Goal: Information Seeking & Learning: Learn about a topic

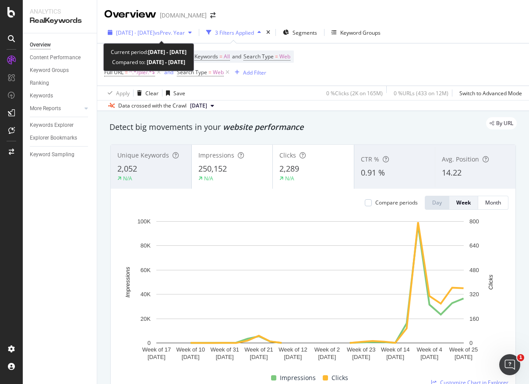
click at [127, 33] on span "[DATE] - [DATE]" at bounding box center [135, 32] width 39 height 7
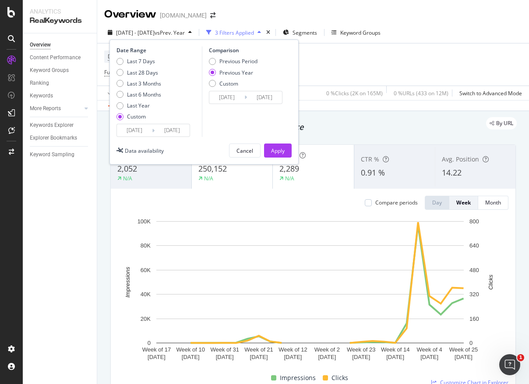
click at [126, 129] on input "[DATE]" at bounding box center [134, 130] width 35 height 12
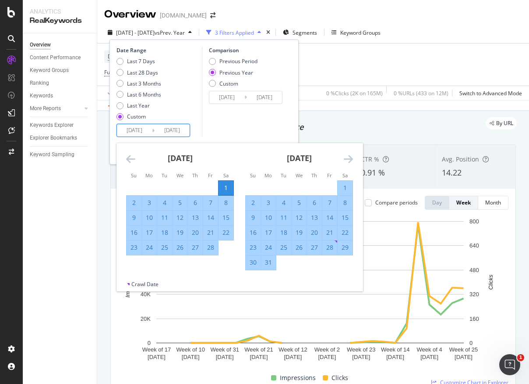
click at [341, 157] on div "[DATE]" at bounding box center [299, 161] width 108 height 37
click at [342, 157] on div "[DATE]" at bounding box center [299, 161] width 108 height 37
click at [343, 157] on div "[DATE]" at bounding box center [299, 161] width 108 height 37
click at [344, 157] on div "[DATE]" at bounding box center [299, 161] width 108 height 37
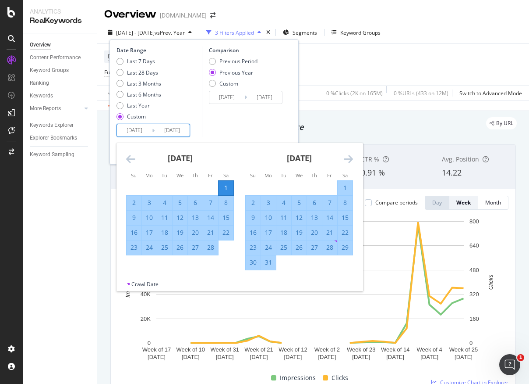
click at [344, 157] on icon "Move forward to switch to the next month." at bounding box center [348, 158] width 9 height 11
click at [345, 158] on icon "Move forward to switch to the next month." at bounding box center [348, 158] width 9 height 11
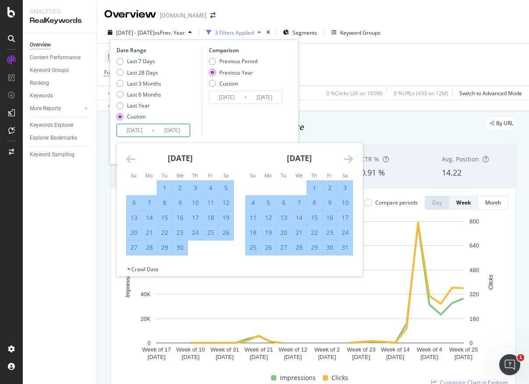
click at [346, 158] on icon "Move forward to switch to the next month." at bounding box center [348, 158] width 9 height 11
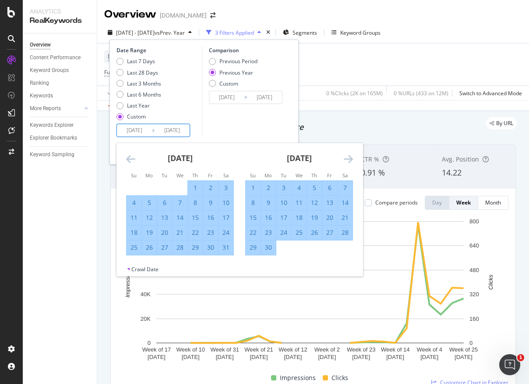
click at [347, 157] on icon "Move forward to switch to the next month." at bounding box center [348, 158] width 9 height 11
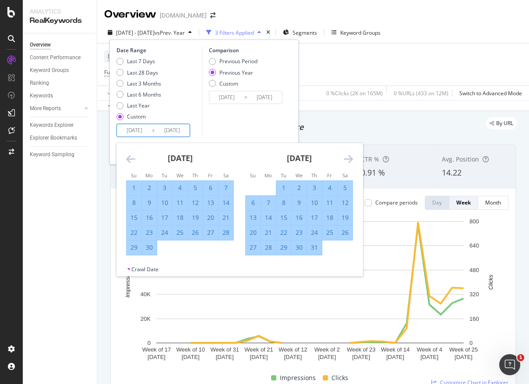
click at [347, 157] on icon "Move forward to switch to the next month." at bounding box center [348, 158] width 9 height 11
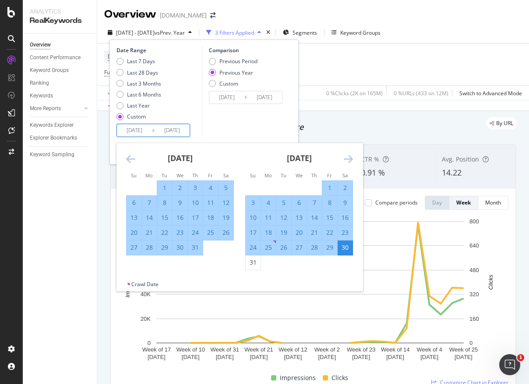
click at [330, 187] on div "1" at bounding box center [330, 187] width 15 height 9
type input "[DATE]"
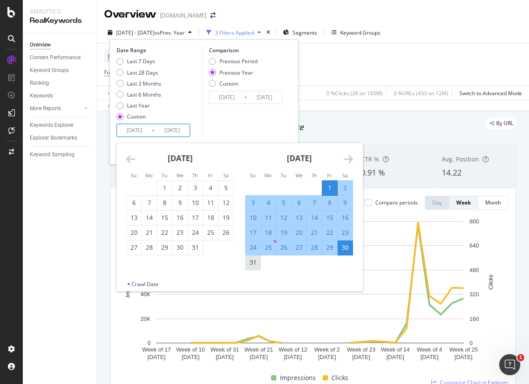
click at [255, 264] on div "31" at bounding box center [253, 262] width 15 height 9
type input "[DATE]"
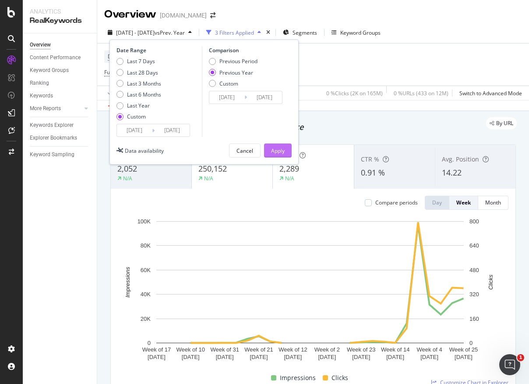
click at [274, 147] on div "Apply" at bounding box center [278, 150] width 14 height 7
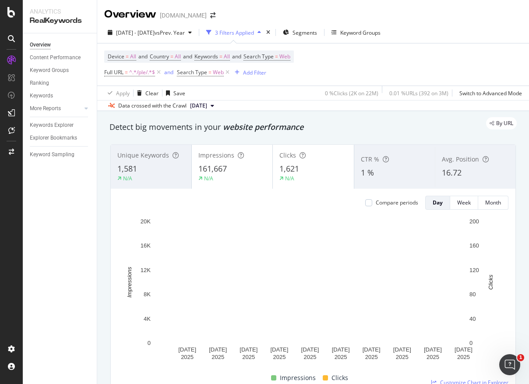
click at [161, 123] on div "By URL" at bounding box center [309, 123] width 416 height 12
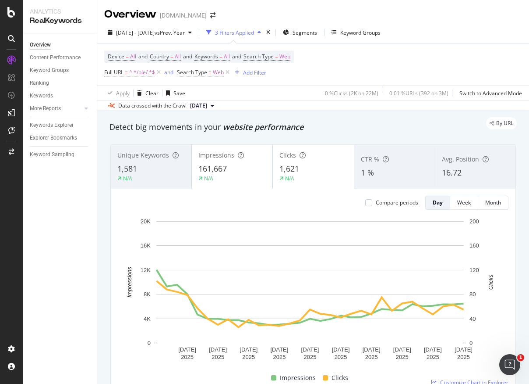
click at [187, 128] on div "By URL" at bounding box center [309, 123] width 416 height 12
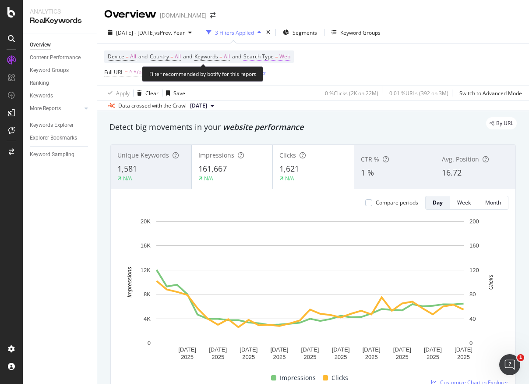
click at [274, 57] on span "Search Type" at bounding box center [259, 56] width 30 height 7
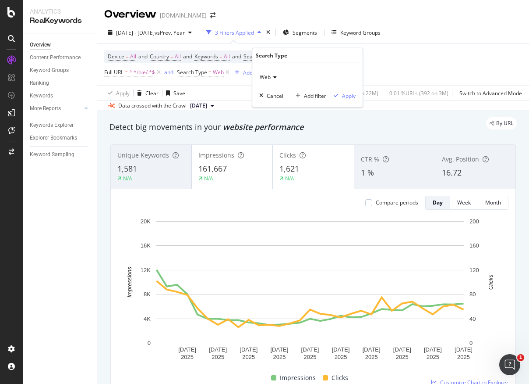
click at [277, 78] on div "Web" at bounding box center [307, 77] width 96 height 14
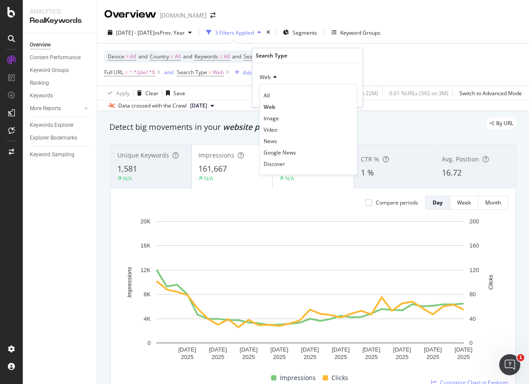
click at [393, 67] on div "Device = All and Country = All and Keywords = All and Search Type = Web Full UR…" at bounding box center [313, 64] width 418 height 42
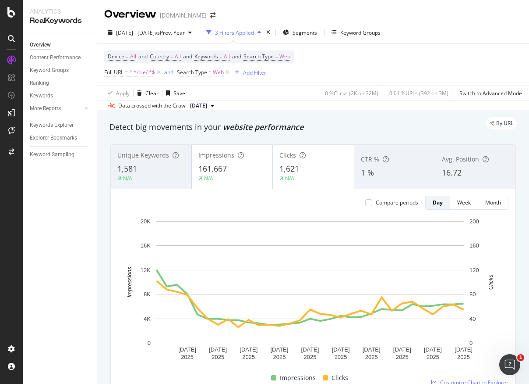
click at [219, 74] on span "Web" at bounding box center [218, 72] width 11 height 12
drag, startPoint x: 312, startPoint y: 72, endPoint x: 258, endPoint y: 73, distance: 54.4
click at [312, 72] on div "Device = All and Country = All and Keywords = All and Search Type = Web Full UR…" at bounding box center [313, 64] width 418 height 42
click at [228, 73] on icon at bounding box center [227, 72] width 7 height 9
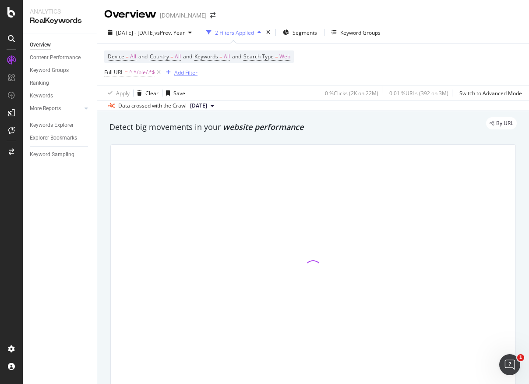
click at [185, 73] on div "Add Filter" at bounding box center [185, 72] width 23 height 7
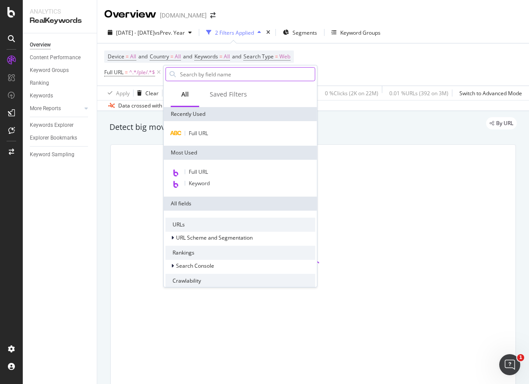
click at [231, 77] on input "text" at bounding box center [247, 73] width 136 height 13
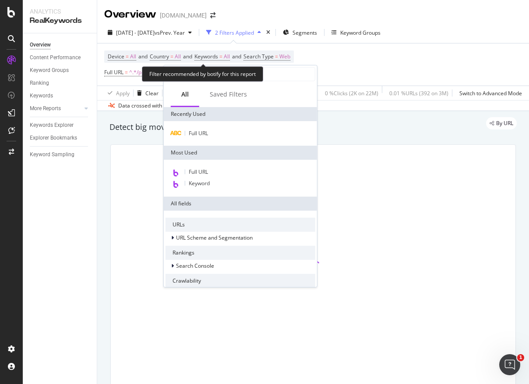
type input "s"
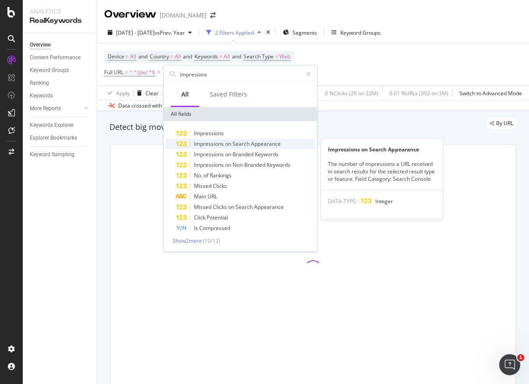
type input "impresions"
click at [251, 141] on span "Appearance" at bounding box center [266, 143] width 30 height 7
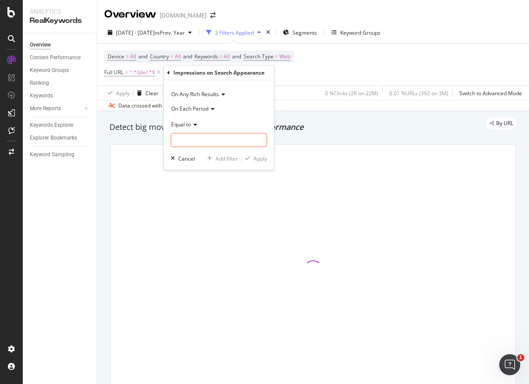
click at [192, 120] on div "Equal to" at bounding box center [219, 124] width 96 height 14
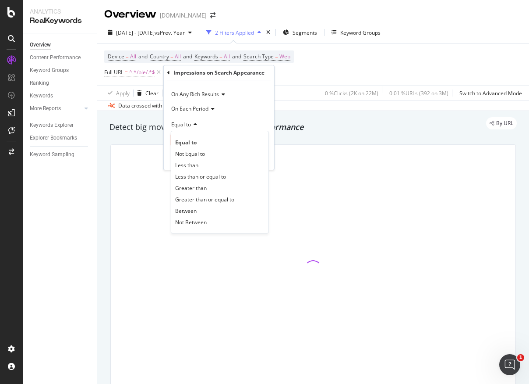
click at [226, 122] on div "Equal to" at bounding box center [219, 124] width 96 height 14
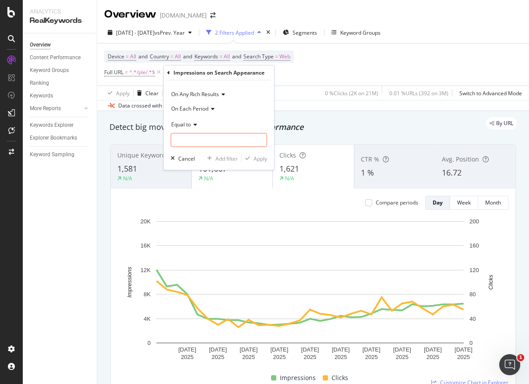
click at [213, 95] on span "On Any Rich Results" at bounding box center [195, 93] width 48 height 7
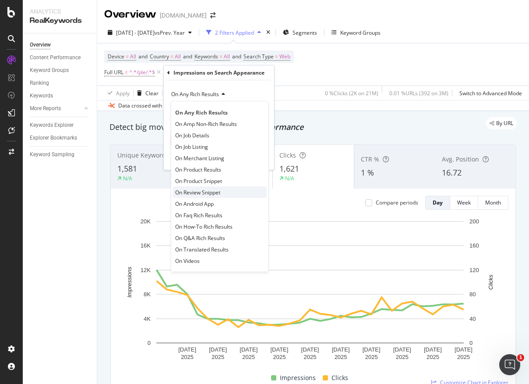
click at [219, 190] on span "On Review Snippet" at bounding box center [197, 191] width 45 height 7
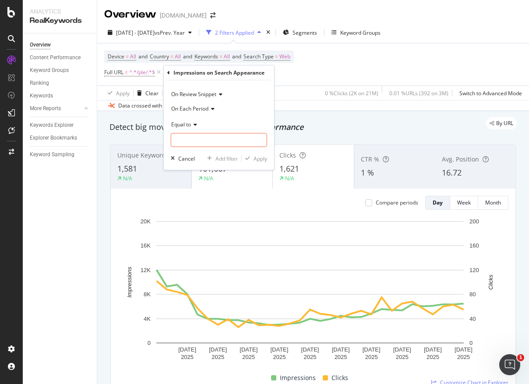
click at [209, 107] on icon at bounding box center [212, 108] width 6 height 5
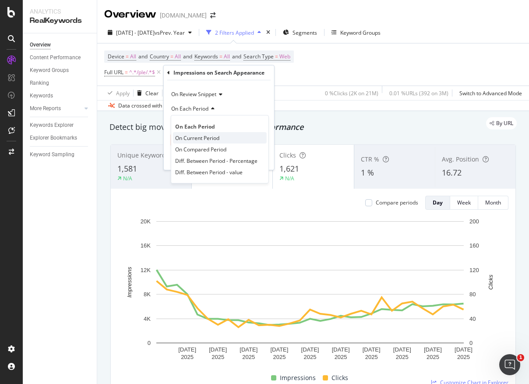
click at [213, 138] on span "On Current Period" at bounding box center [197, 137] width 44 height 7
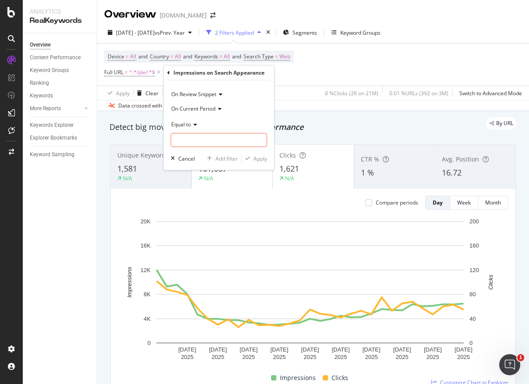
click at [196, 125] on icon at bounding box center [194, 124] width 6 height 5
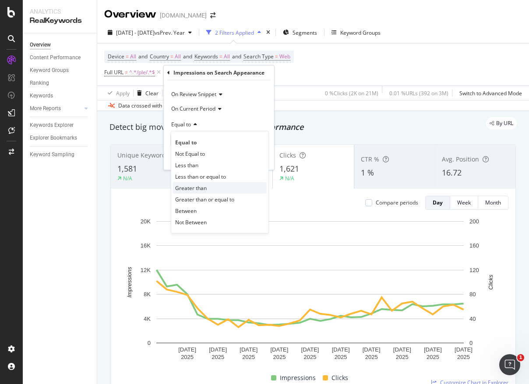
click at [205, 185] on span "Greater than" at bounding box center [191, 187] width 32 height 7
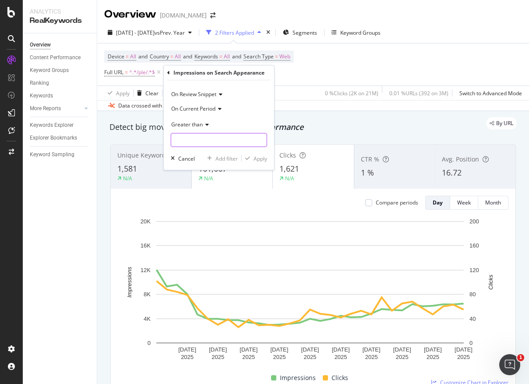
drag, startPoint x: 208, startPoint y: 138, endPoint x: 207, endPoint y: 129, distance: 9.2
click at [208, 138] on input "number" at bounding box center [219, 140] width 96 height 14
type input "0"
drag, startPoint x: 254, startPoint y: 156, endPoint x: 263, endPoint y: 133, distance: 25.0
click at [255, 156] on div "Apply" at bounding box center [261, 158] width 14 height 7
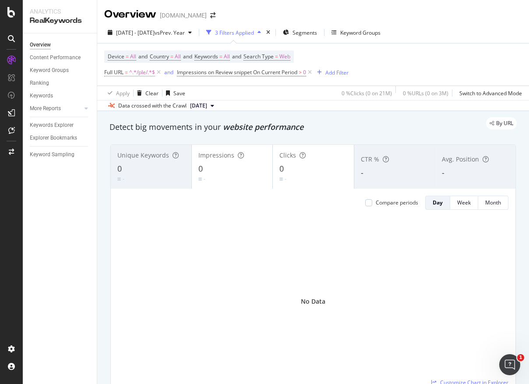
click at [143, 71] on span "^.*/ple/.*$" at bounding box center [142, 72] width 26 height 12
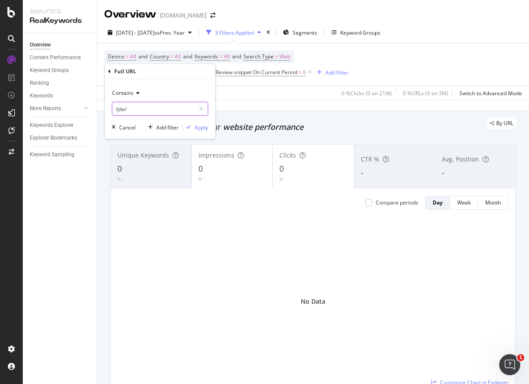
drag, startPoint x: 135, startPoint y: 108, endPoint x: 143, endPoint y: 110, distance: 8.4
click at [136, 108] on input "/ple/" at bounding box center [153, 109] width 83 height 14
click at [143, 110] on input "/ple/" at bounding box center [153, 109] width 83 height 14
type input "/pl/"
click at [201, 123] on div "Apply" at bounding box center [202, 126] width 14 height 7
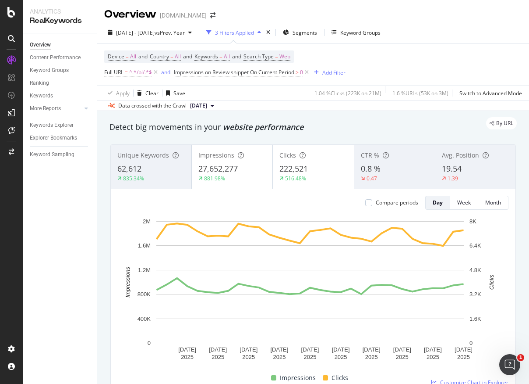
click at [180, 134] on div "Detect big movements in your website performance" at bounding box center [313, 127] width 416 height 20
click at [166, 138] on div "Unique Keywords 62,612 835.34% Impressions 27,652,277 881.98% Clicks 222,521 51…" at bounding box center [313, 268] width 416 height 263
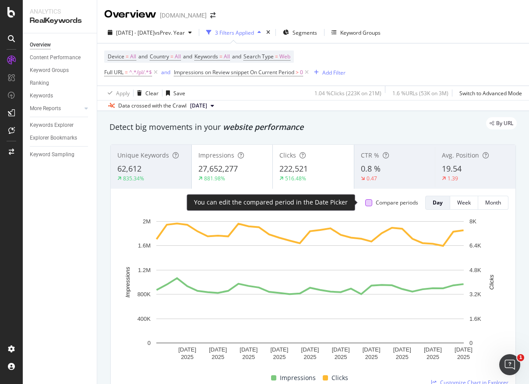
click at [366, 202] on div at bounding box center [369, 202] width 7 height 7
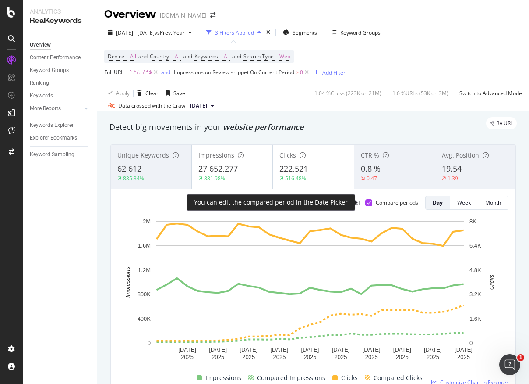
click at [367, 203] on icon at bounding box center [369, 202] width 4 height 4
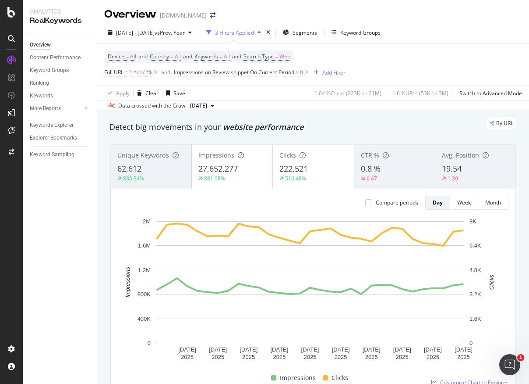
click at [248, 72] on span "Impressions on Review snippet On Current Period" at bounding box center [234, 71] width 121 height 7
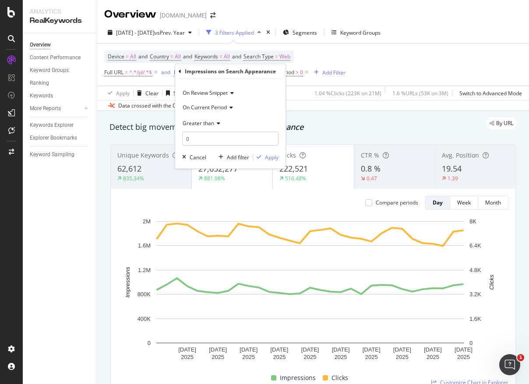
click at [226, 92] on span "On Review Snippet" at bounding box center [205, 92] width 45 height 7
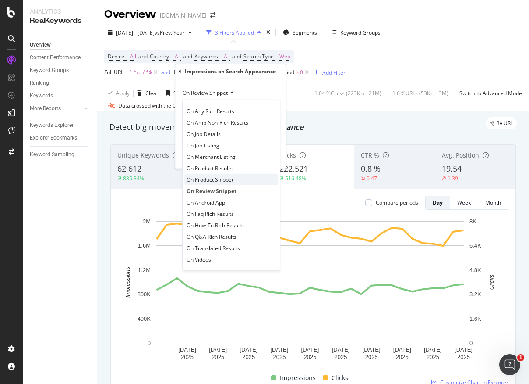
click at [230, 177] on span "On Product Snippet" at bounding box center [210, 178] width 47 height 7
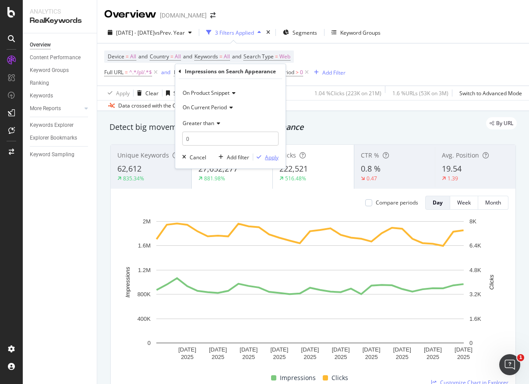
click at [266, 155] on div "Apply" at bounding box center [272, 156] width 14 height 7
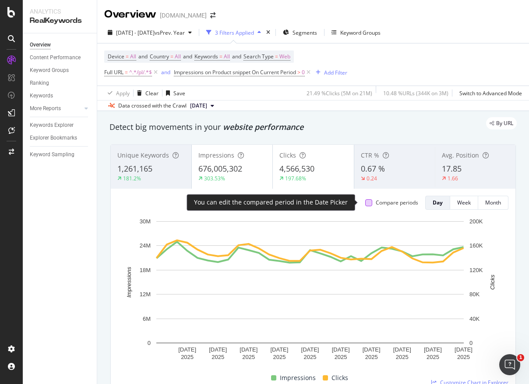
click at [366, 202] on div at bounding box center [369, 202] width 7 height 7
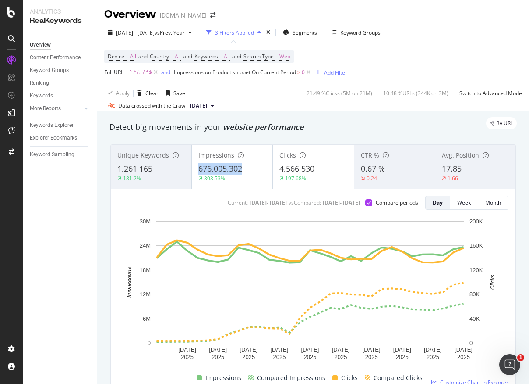
drag, startPoint x: 195, startPoint y: 168, endPoint x: 241, endPoint y: 168, distance: 46.0
click at [241, 168] on div "Impressions 676,005,302 303.53%" at bounding box center [232, 166] width 81 height 39
copy span "676,005,302"
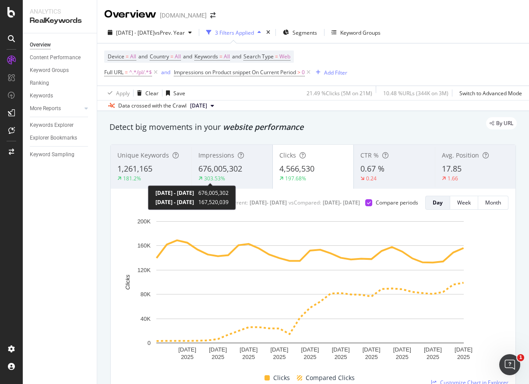
click at [219, 175] on div "303.53%" at bounding box center [214, 177] width 21 height 7
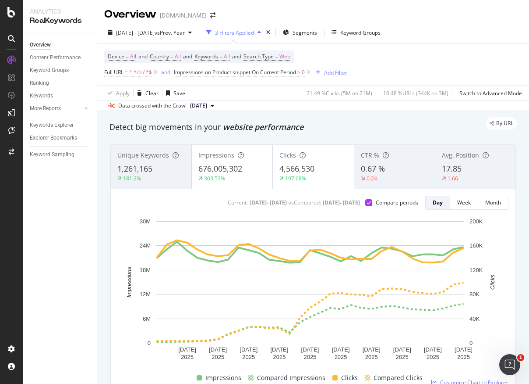
click at [287, 172] on span "4,566,530" at bounding box center [297, 168] width 35 height 11
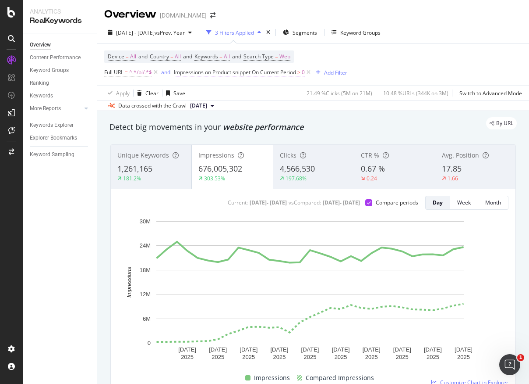
click at [250, 71] on span "Impressions on Product snippet On Current Period" at bounding box center [235, 71] width 122 height 7
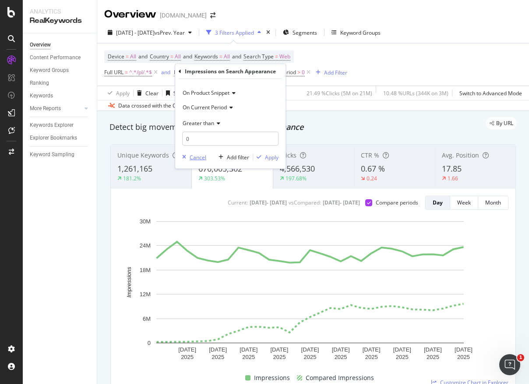
click at [200, 157] on div "Cancel" at bounding box center [198, 156] width 17 height 7
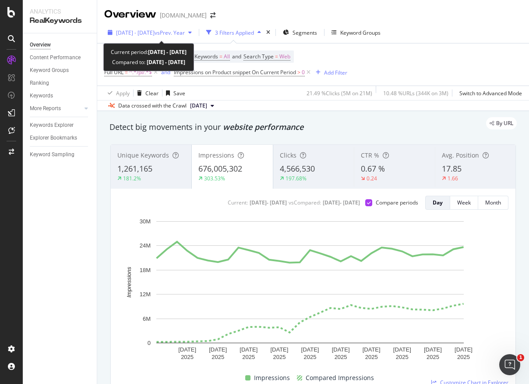
click at [155, 33] on span "[DATE] - [DATE]" at bounding box center [135, 32] width 39 height 7
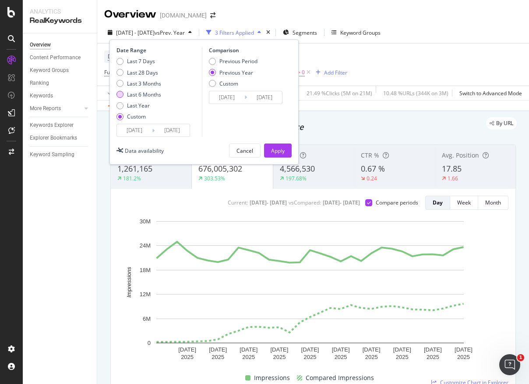
click at [123, 93] on div "Last 6 Months" at bounding box center [120, 94] width 7 height 7
type input "[DATE]"
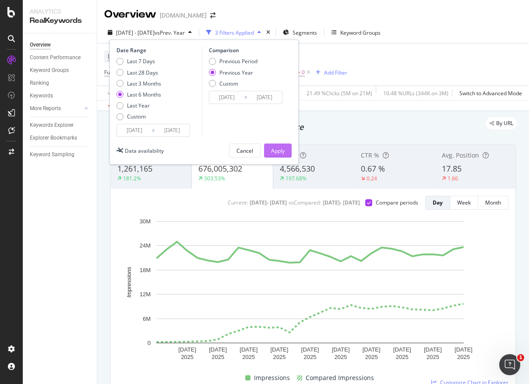
click at [285, 150] on button "Apply" at bounding box center [278, 150] width 28 height 14
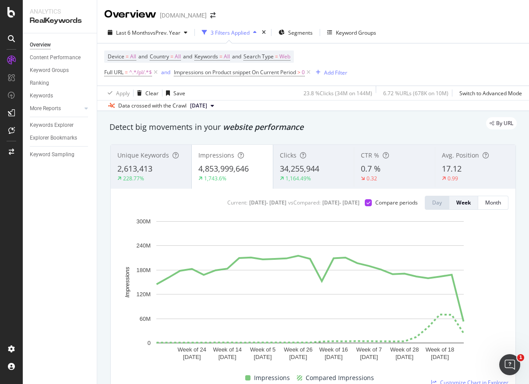
click at [179, 84] on div "Device = All and Country = All and Keywords = All and Search Type = Web Full UR…" at bounding box center [313, 64] width 418 height 42
drag, startPoint x: 198, startPoint y: 167, endPoint x: 246, endPoint y: 167, distance: 48.2
click at [246, 167] on span "4,853,999,646" at bounding box center [224, 168] width 50 height 11
